Goal: Communication & Community: Answer question/provide support

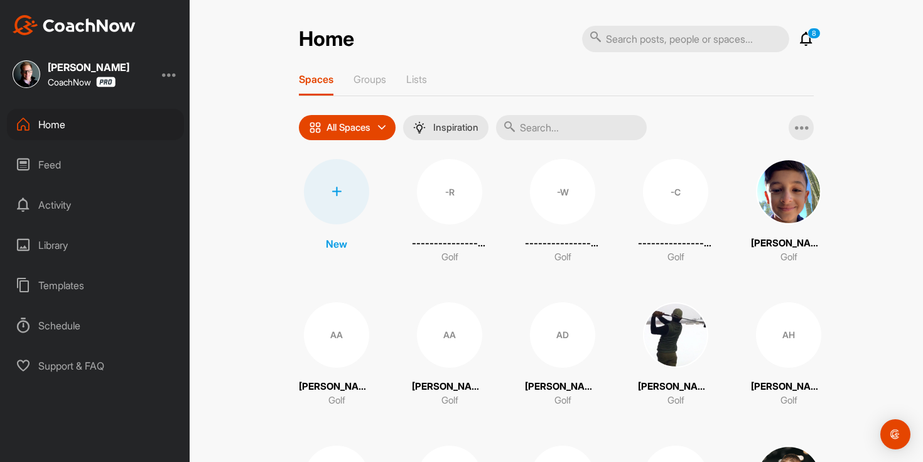
click at [583, 134] on input "text" at bounding box center [571, 127] width 151 height 25
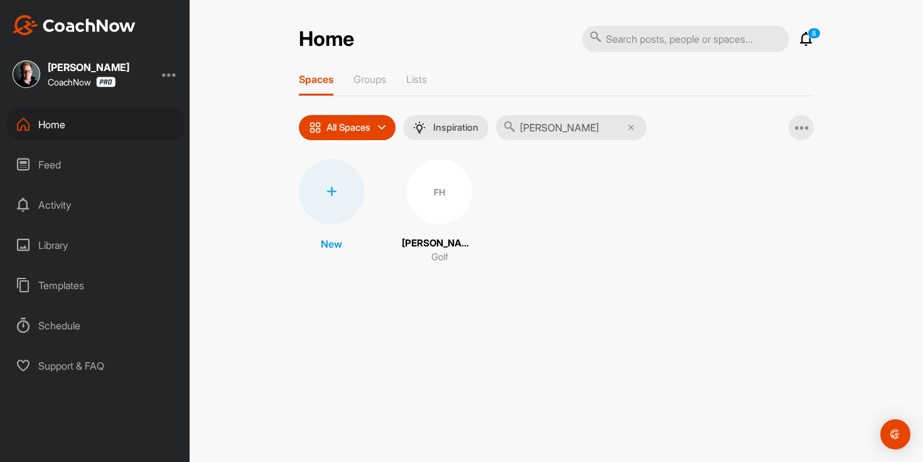
type input "[PERSON_NAME]"
click at [424, 206] on div "FH" at bounding box center [439, 191] width 65 height 65
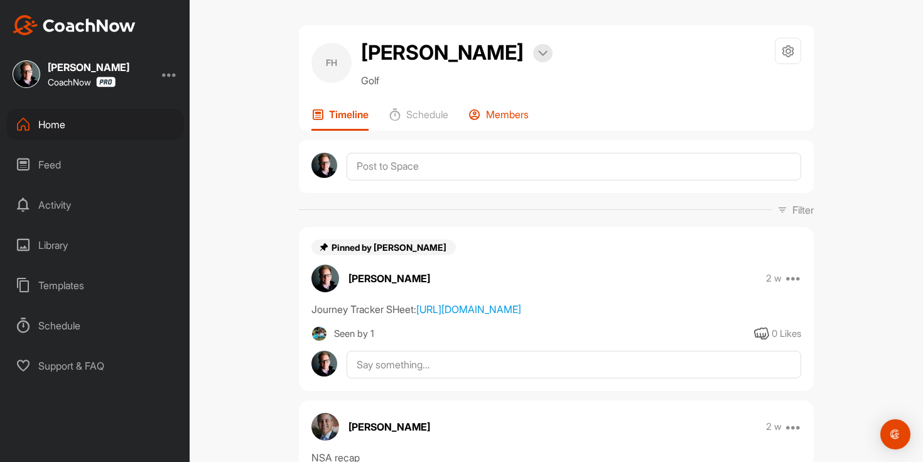
click at [511, 121] on div "Members" at bounding box center [498, 119] width 60 height 23
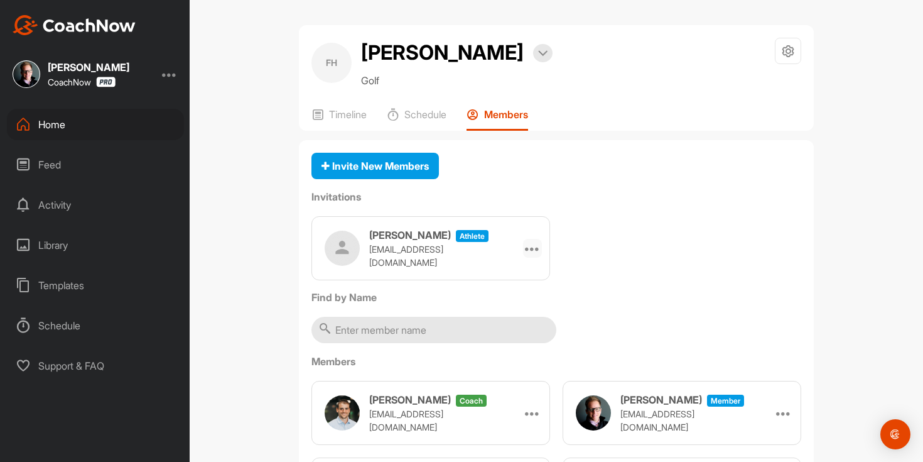
click at [532, 247] on icon at bounding box center [532, 248] width 15 height 15
click at [524, 320] on li "Re-send" at bounding box center [508, 323] width 67 height 40
click at [526, 249] on icon at bounding box center [532, 248] width 15 height 15
click at [514, 318] on li "Re-send" at bounding box center [508, 323] width 67 height 40
